Goal: Task Accomplishment & Management: Complete application form

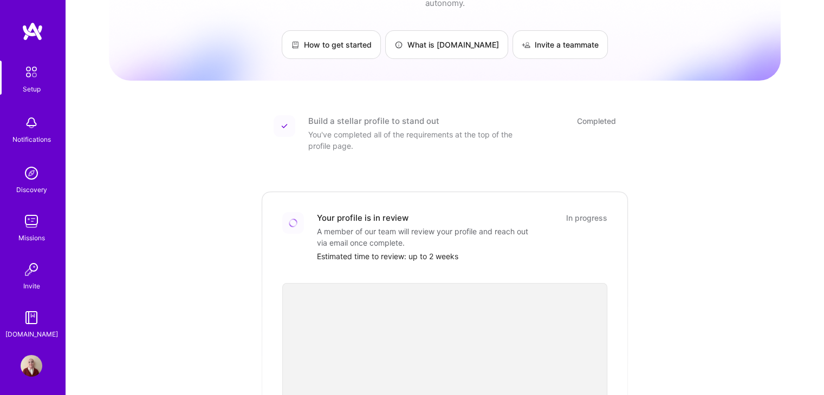
scroll to position [13, 0]
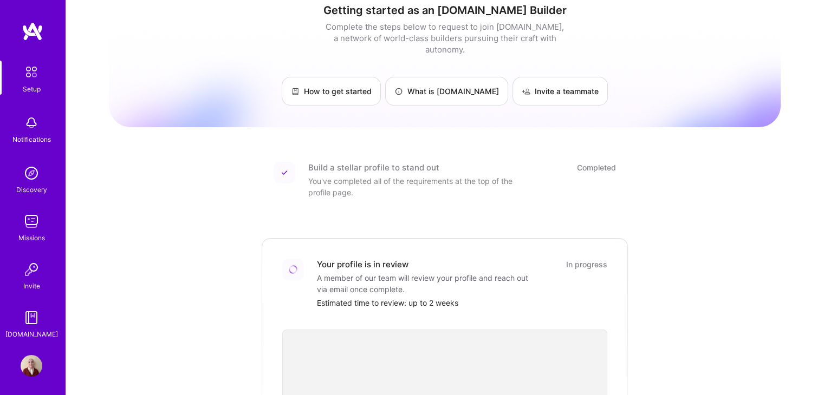
click at [374, 309] on div at bounding box center [444, 400] width 325 height 183
click at [34, 170] on img at bounding box center [32, 173] width 22 height 22
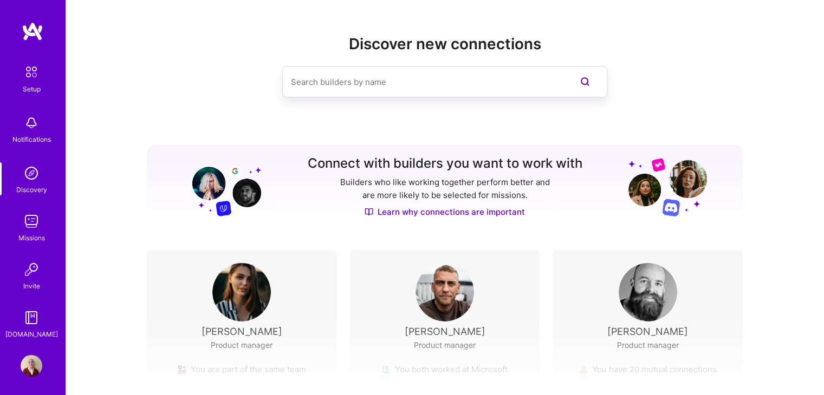
click at [487, 214] on link "Learn why connections are important" at bounding box center [444, 211] width 160 height 11
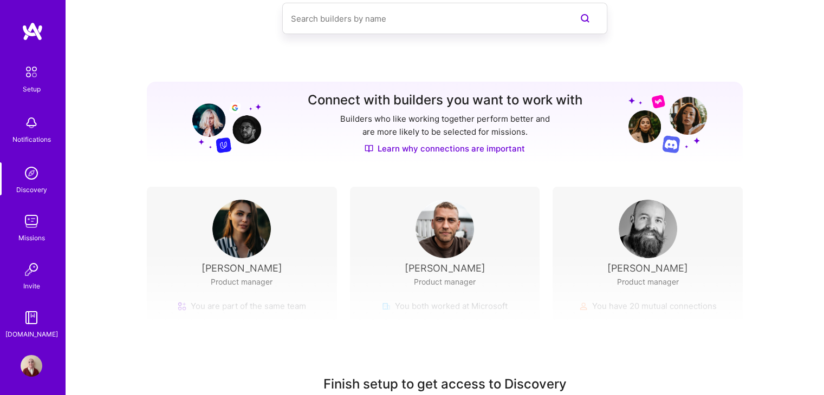
scroll to position [122, 0]
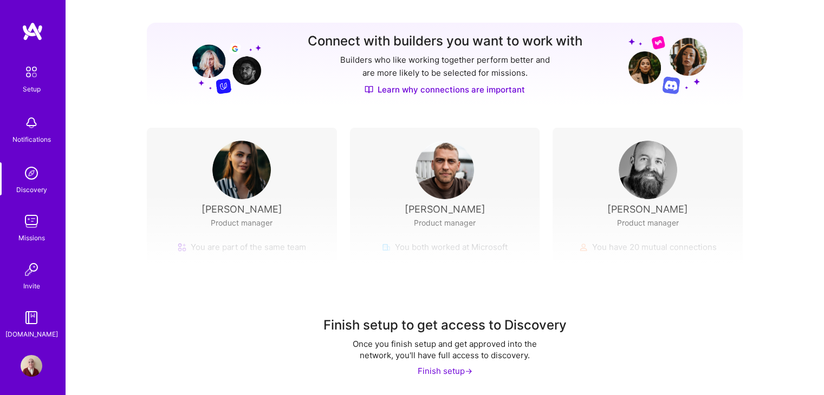
click at [426, 371] on div "Finish setup ->" at bounding box center [445, 371] width 55 height 11
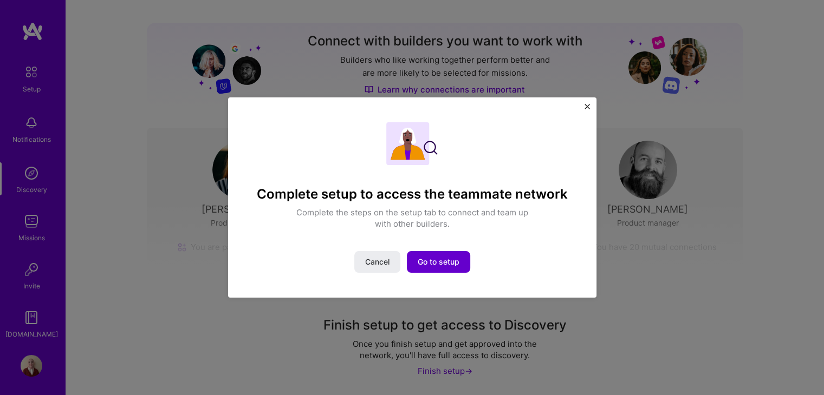
click at [447, 265] on span "Go to setup" at bounding box center [439, 262] width 42 height 11
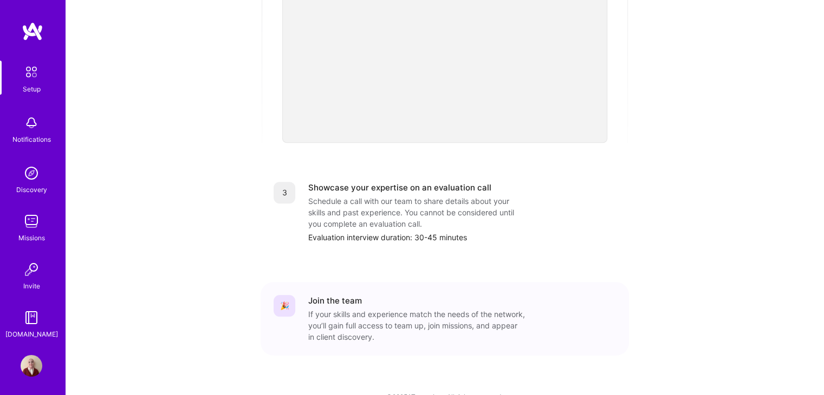
scroll to position [392, 0]
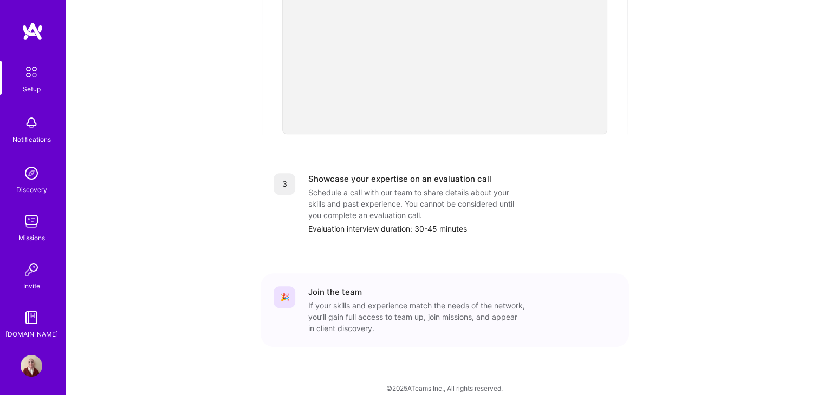
click at [32, 226] on img at bounding box center [32, 222] width 22 height 22
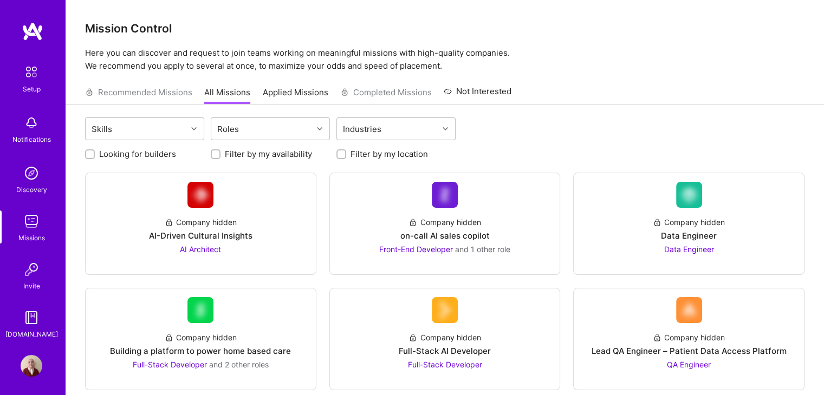
click at [273, 95] on link "Applied Missions" at bounding box center [296, 96] width 66 height 18
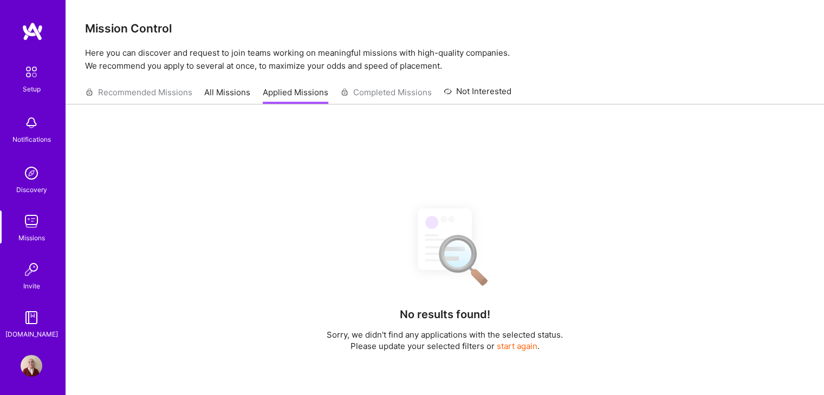
click at [231, 89] on link "All Missions" at bounding box center [227, 96] width 46 height 18
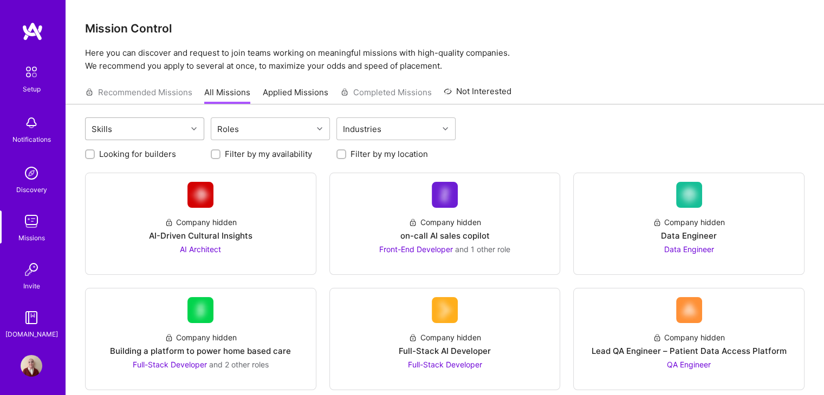
click at [187, 122] on div at bounding box center [195, 129] width 17 height 14
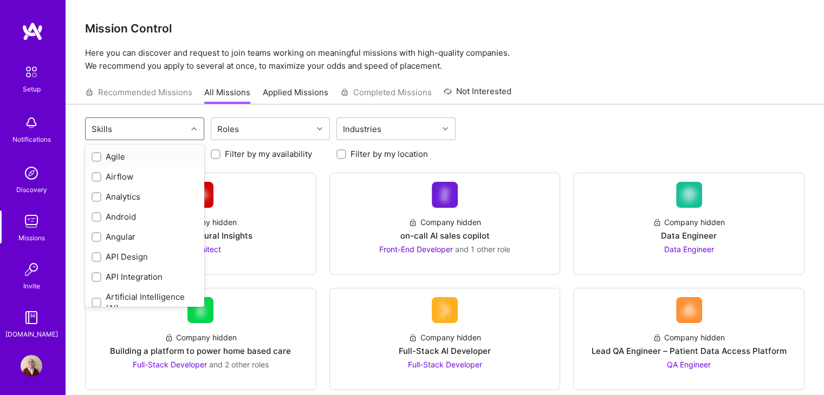
click at [116, 154] on div "Agile" at bounding box center [145, 156] width 106 height 11
checkbox input "true"
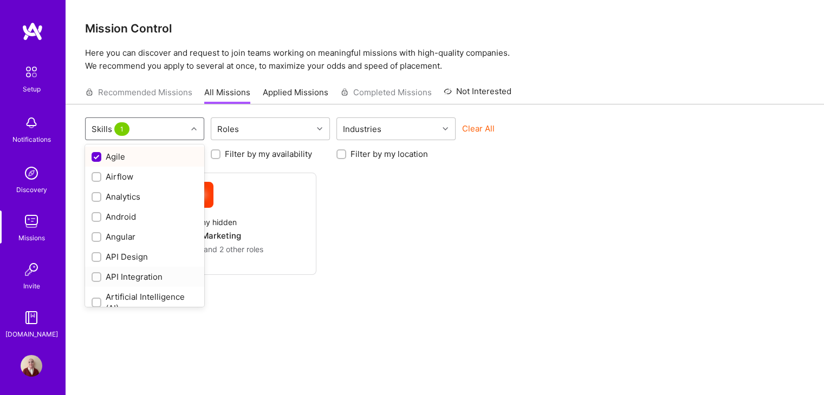
scroll to position [54, 0]
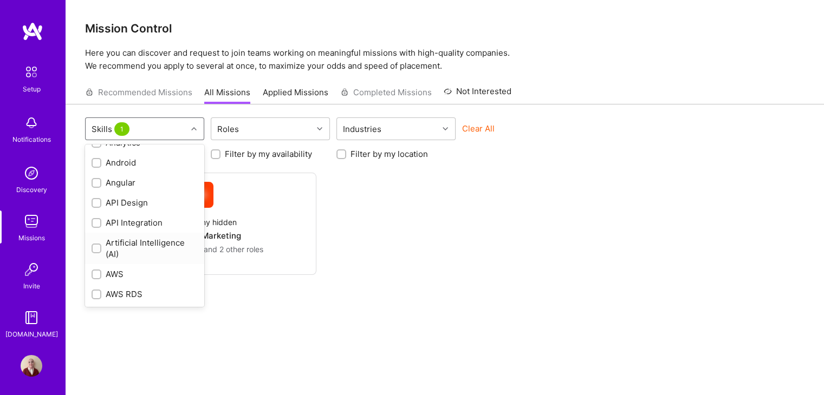
click at [139, 243] on div "Artificial Intelligence (AI)" at bounding box center [145, 248] width 106 height 23
checkbox input "true"
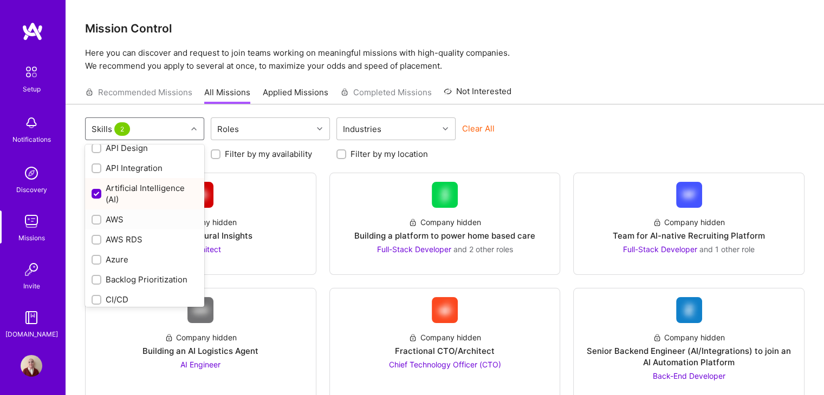
scroll to position [162, 0]
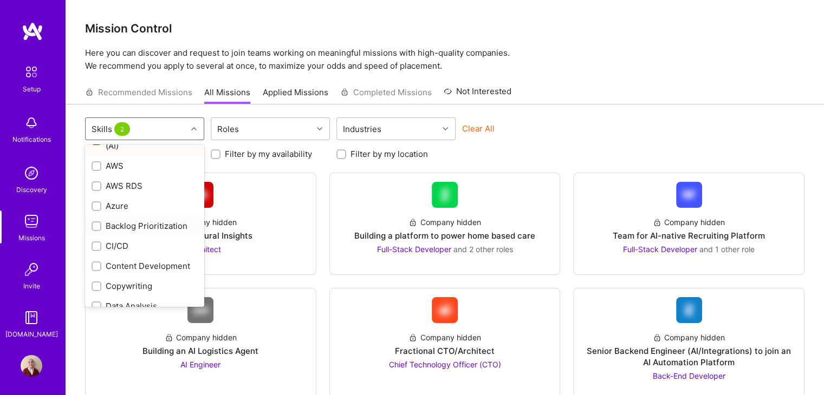
click at [154, 228] on div "Backlog Prioritization" at bounding box center [145, 225] width 106 height 11
checkbox input "true"
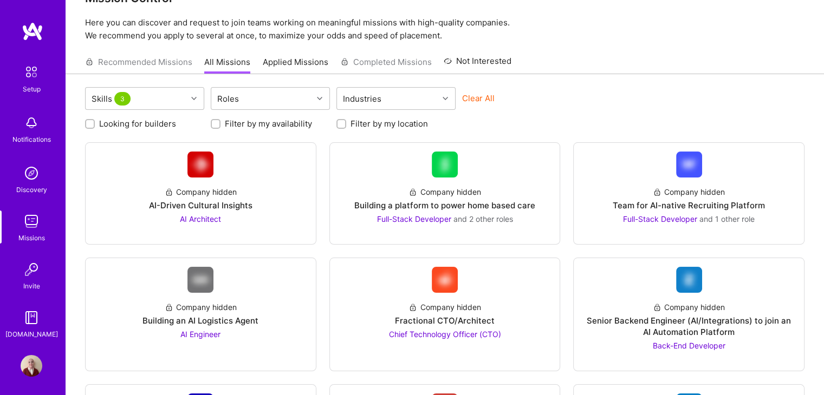
scroll to position [54, 0]
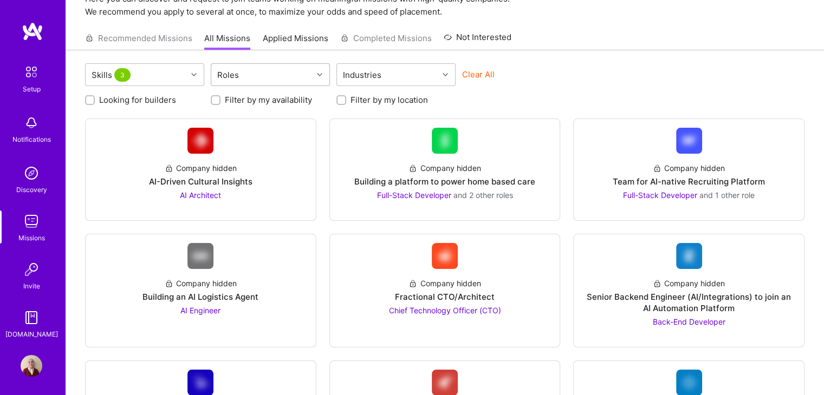
click at [327, 74] on div at bounding box center [320, 75] width 17 height 14
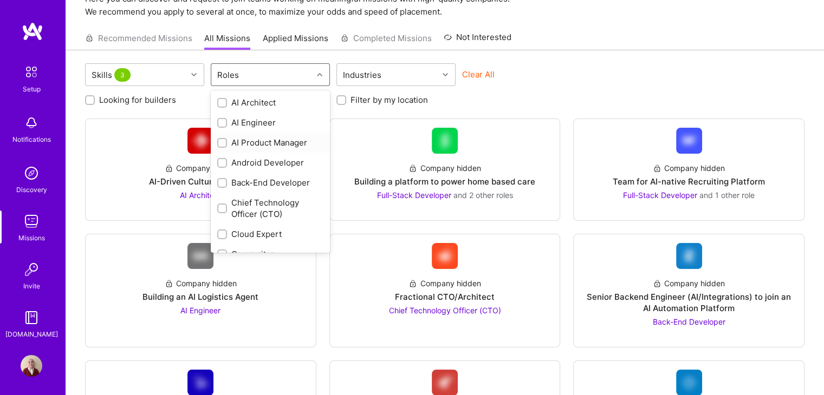
click at [288, 144] on div "AI Product Manager" at bounding box center [270, 142] width 106 height 11
checkbox input "true"
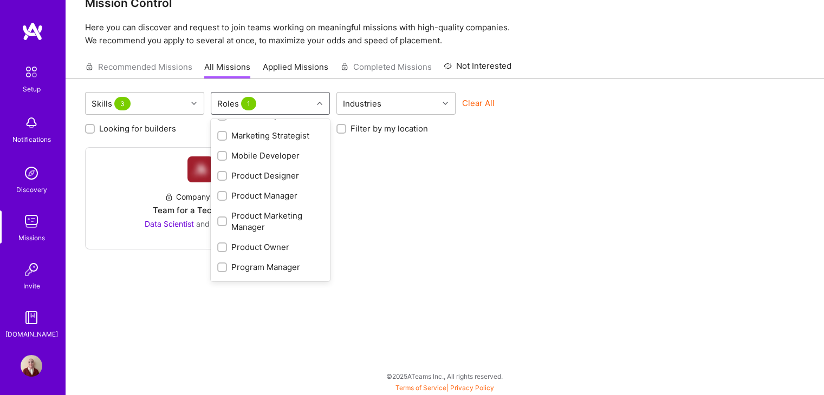
scroll to position [433, 0]
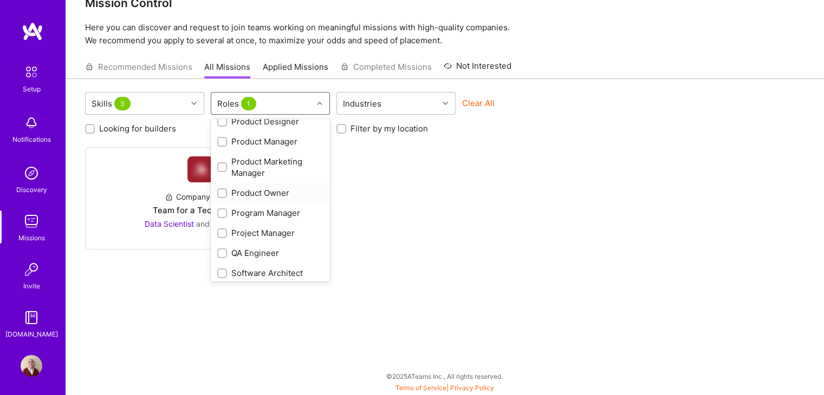
click at [281, 194] on div "Product Owner" at bounding box center [270, 192] width 106 height 11
checkbox input "true"
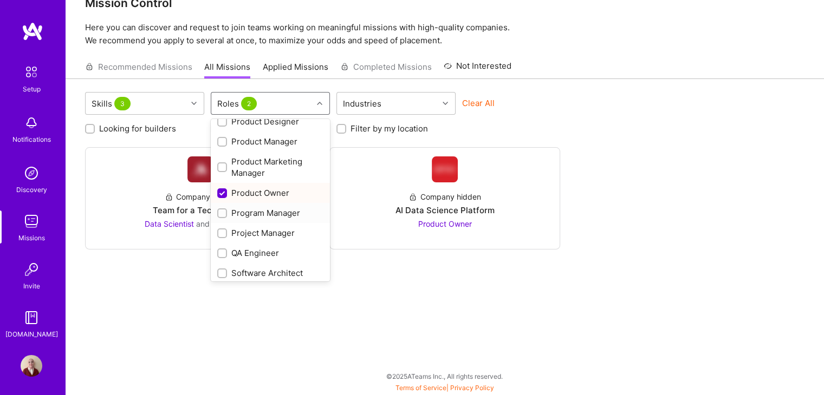
click at [277, 214] on div "Program Manager" at bounding box center [270, 212] width 106 height 11
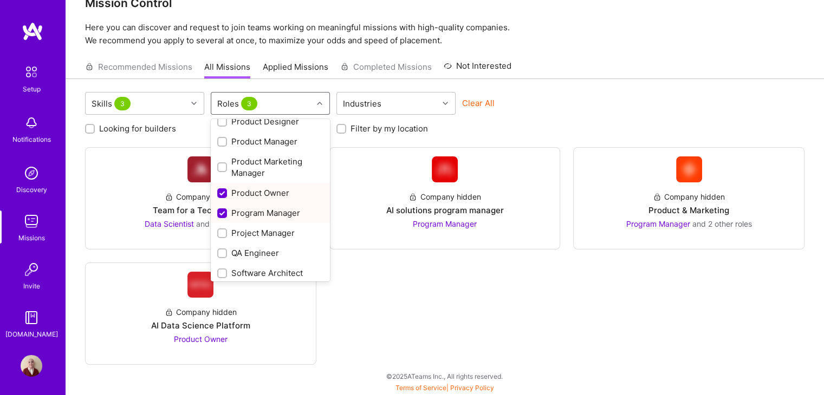
click at [277, 213] on div "Program Manager" at bounding box center [270, 212] width 106 height 11
checkbox input "false"
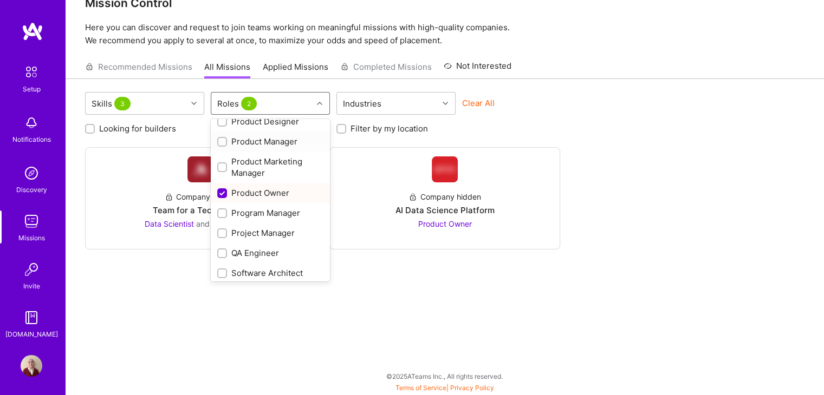
click at [274, 141] on div "Product Manager" at bounding box center [270, 141] width 106 height 11
checkbox input "true"
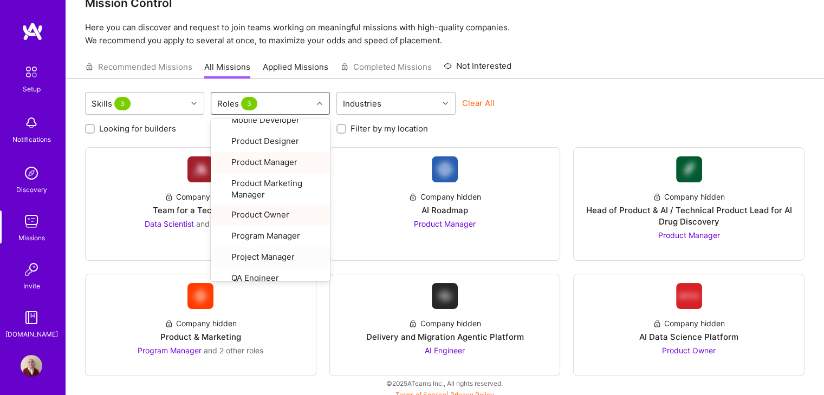
click at [516, 128] on div "Looking for builders Filter by my availability Filter by my location" at bounding box center [444, 126] width 719 height 17
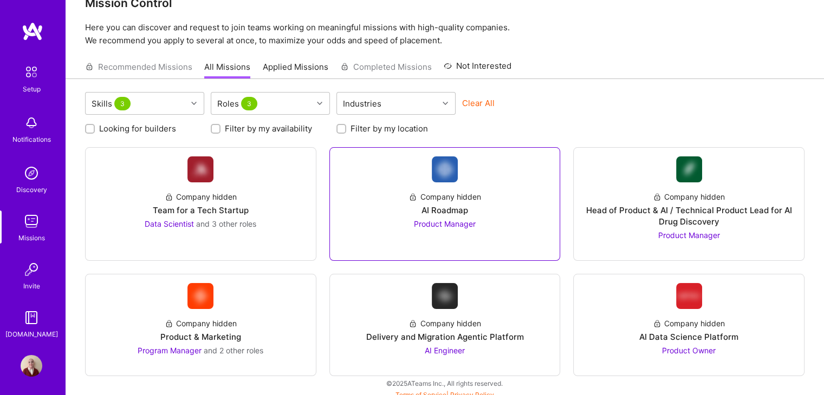
click at [481, 195] on div "Company hidden AI Roadmap Product Manager" at bounding box center [444, 205] width 213 height 47
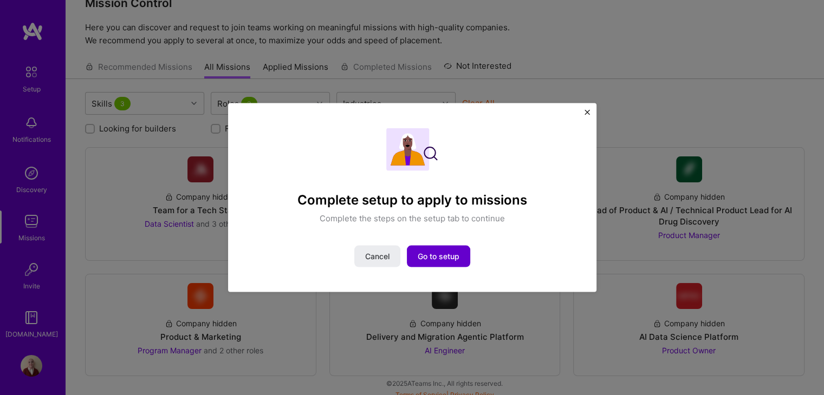
click at [459, 252] on span "Go to setup" at bounding box center [439, 256] width 42 height 11
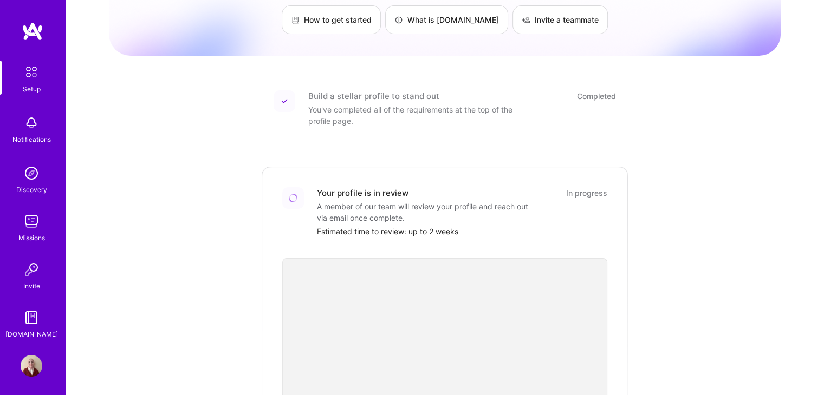
scroll to position [67, 0]
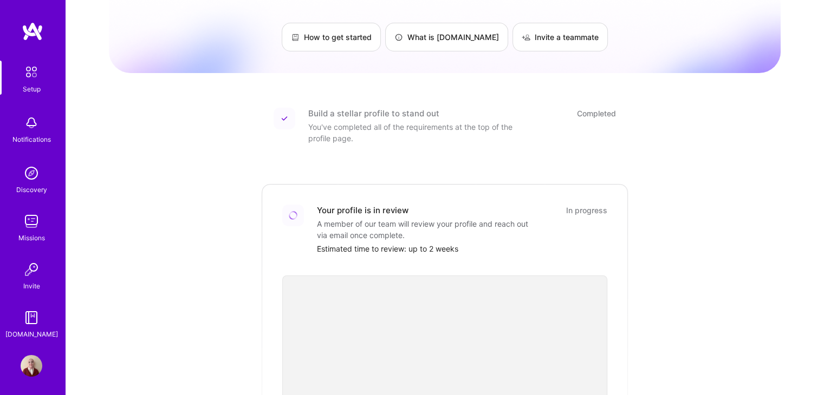
click at [35, 273] on img at bounding box center [32, 270] width 22 height 22
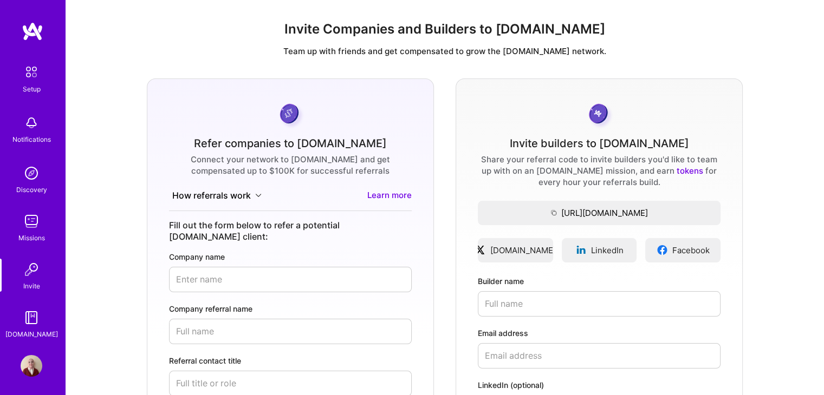
click at [23, 87] on div "Setup" at bounding box center [32, 88] width 18 height 11
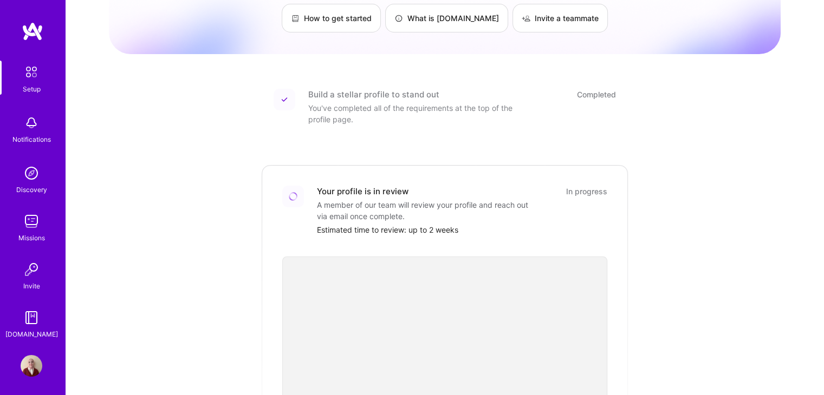
scroll to position [67, 0]
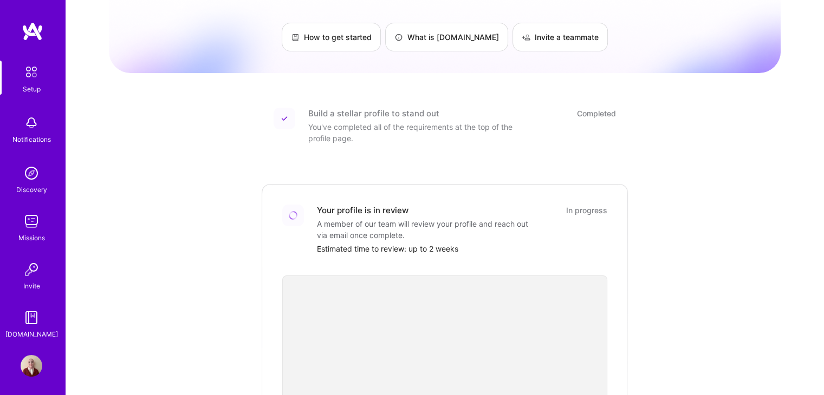
click at [449, 243] on div "Estimated time to review: up to 2 weeks" at bounding box center [462, 248] width 290 height 11
click at [292, 210] on div at bounding box center [293, 216] width 22 height 22
click at [598, 210] on div "Your profile is in review In progress A member of our team will review your pro…" at bounding box center [462, 230] width 290 height 50
drag, startPoint x: 594, startPoint y: 200, endPoint x: 589, endPoint y: 84, distance: 116.0
click at [593, 205] on div "In progress" at bounding box center [586, 210] width 41 height 11
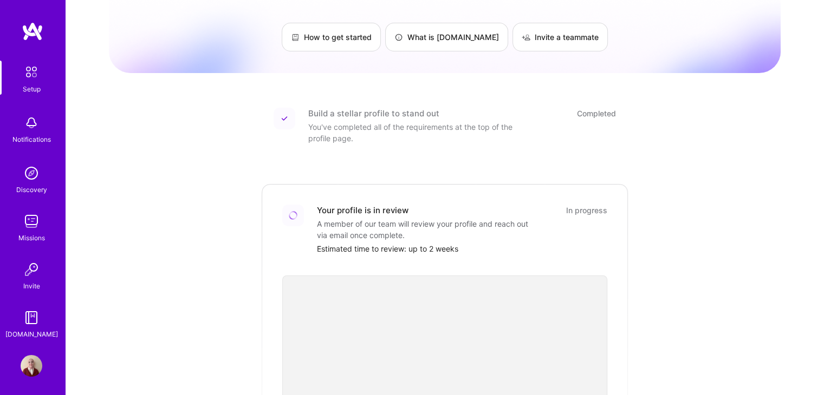
click at [589, 70] on div "Getting started as an [DOMAIN_NAME] Builder Complete the steps below to request…" at bounding box center [444, 332] width 671 height 783
click at [400, 108] on div "Build a stellar profile to stand out" at bounding box center [373, 113] width 131 height 11
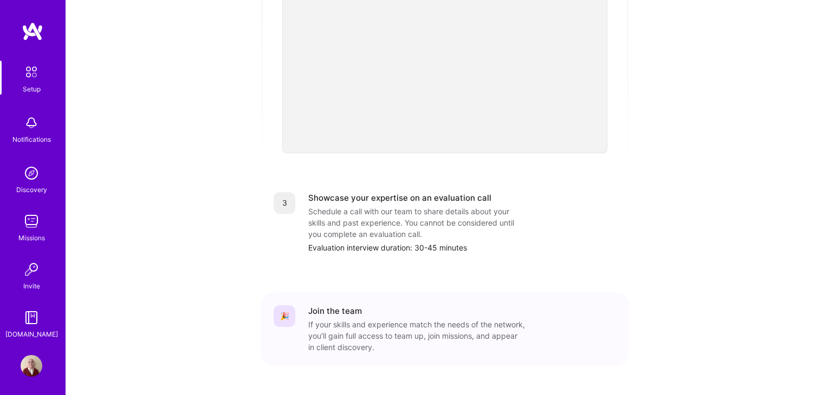
scroll to position [392, 0]
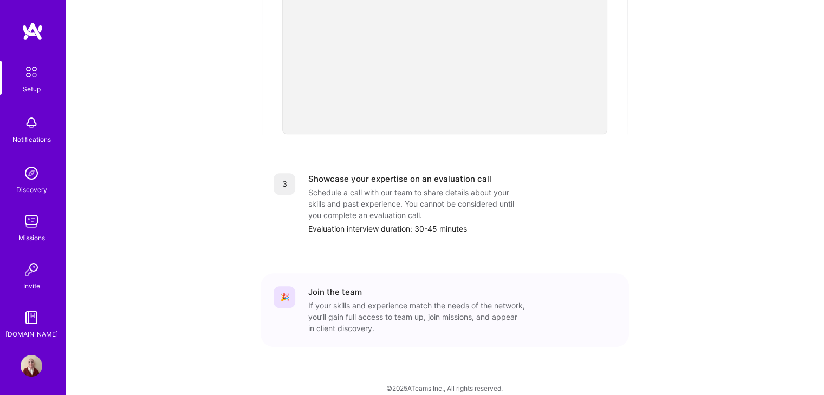
click at [402, 315] on div "If your skills and experience match the needs of the network, you’ll gain full …" at bounding box center [416, 317] width 217 height 34
click at [386, 221] on div "3 Showcase your expertise on an evaluation call Schedule a call with our team t…" at bounding box center [444, 203] width 368 height 87
drag, startPoint x: 383, startPoint y: 182, endPoint x: 383, endPoint y: 116, distance: 66.6
click at [383, 187] on div "Schedule a call with our team to share details about your skills and past exper…" at bounding box center [416, 204] width 217 height 34
